Goal: Use online tool/utility: Utilize a website feature to perform a specific function

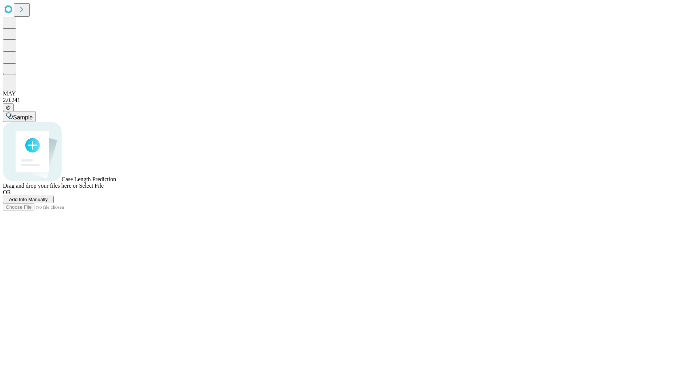
click at [48, 202] on span "Add Info Manually" at bounding box center [28, 199] width 39 height 5
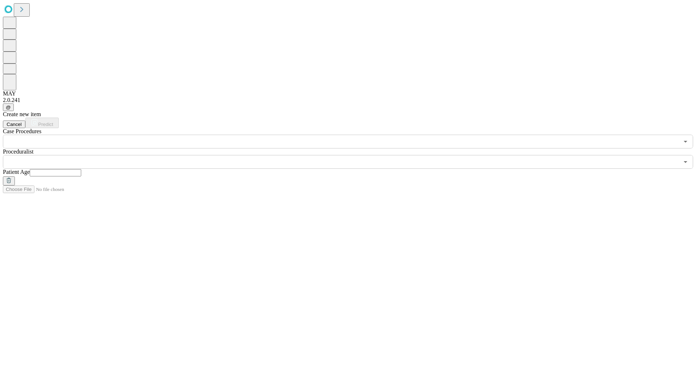
click at [81, 169] on input "text" at bounding box center [56, 172] width 52 height 7
type input "**"
click at [353, 155] on input "text" at bounding box center [341, 162] width 676 height 14
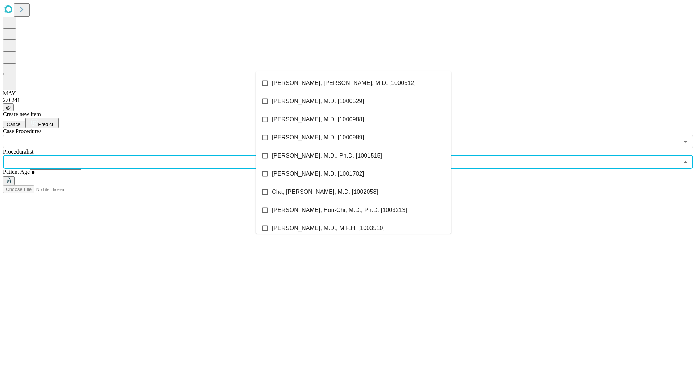
click at [354, 83] on li "[PERSON_NAME], [PERSON_NAME], M.D. [1000512]" at bounding box center [354, 83] width 196 height 18
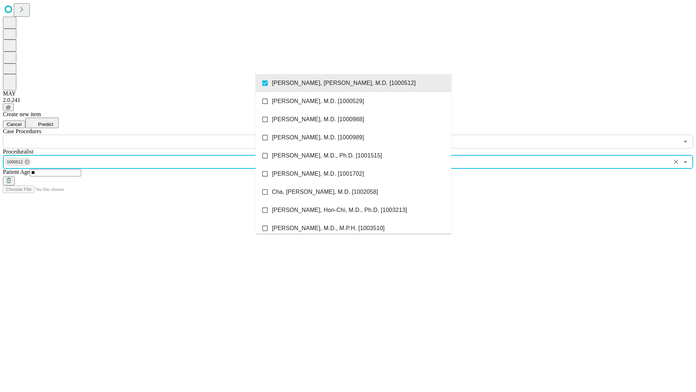
click at [152, 135] on input "text" at bounding box center [341, 142] width 676 height 14
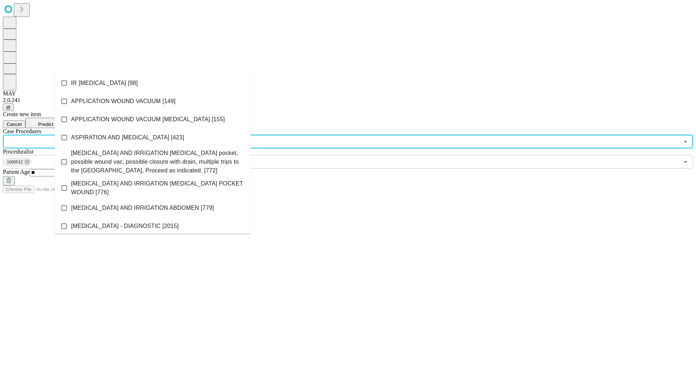
click at [153, 83] on li "IR [MEDICAL_DATA] [98]" at bounding box center [153, 83] width 196 height 18
click at [53, 121] on span "Predict" at bounding box center [45, 123] width 15 height 5
